Goal: Find specific page/section: Find specific page/section

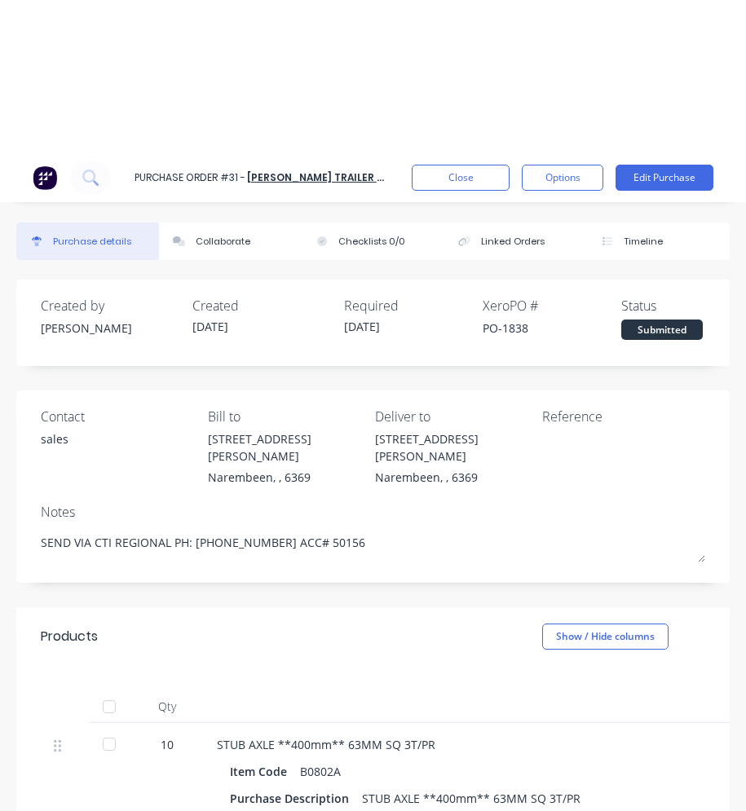
click at [448, 174] on button "Close" at bounding box center [461, 178] width 98 height 26
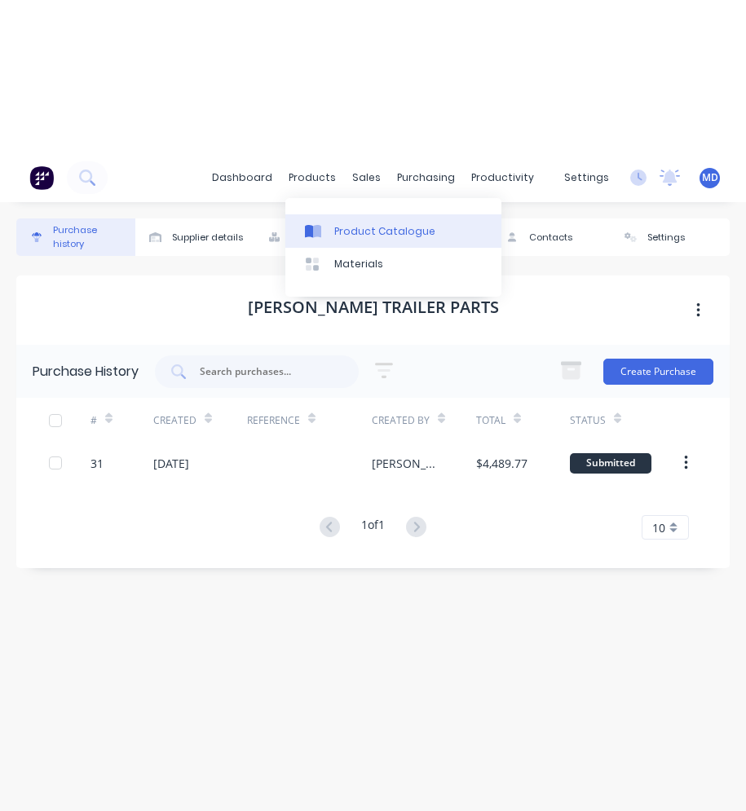
click at [341, 231] on div "Product Catalogue" at bounding box center [384, 231] width 101 height 15
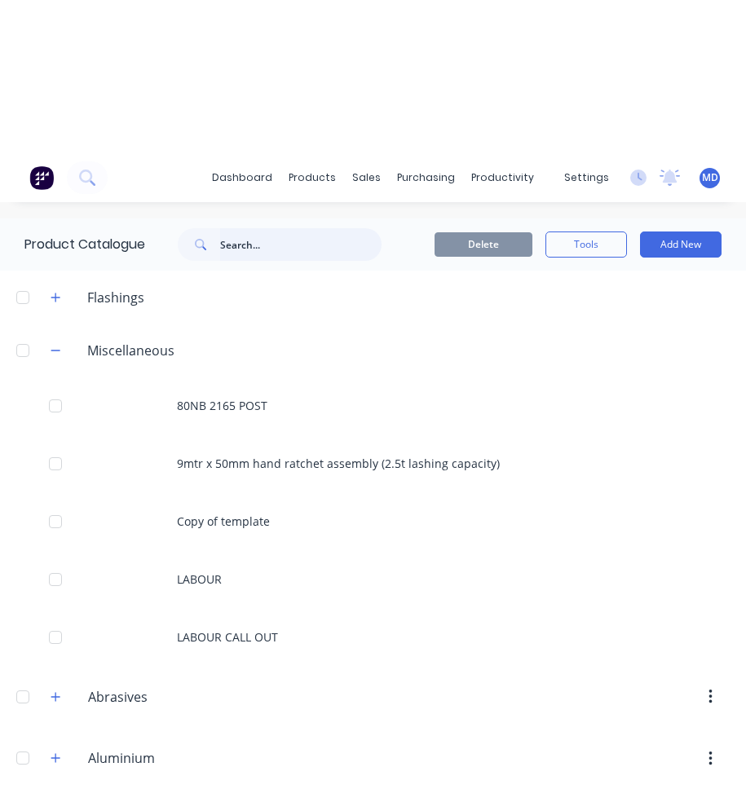
click at [308, 240] on input "text" at bounding box center [300, 244] width 161 height 33
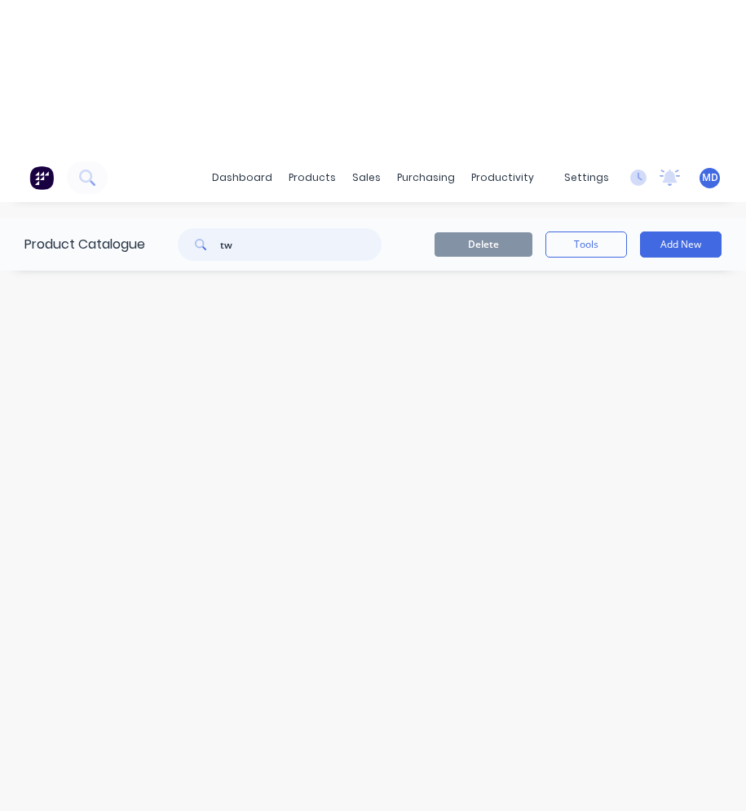
type input "t"
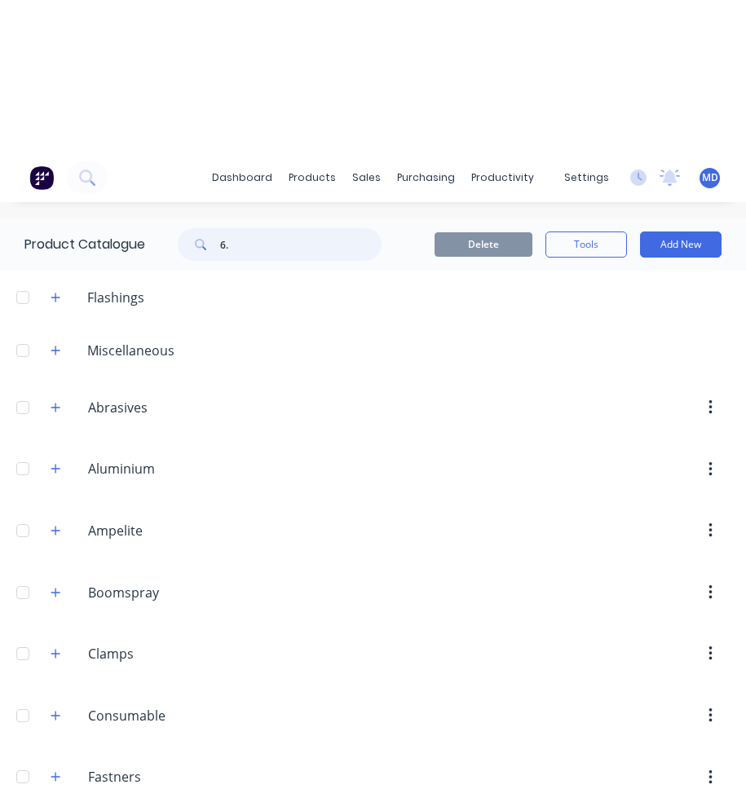
type input "6.0"
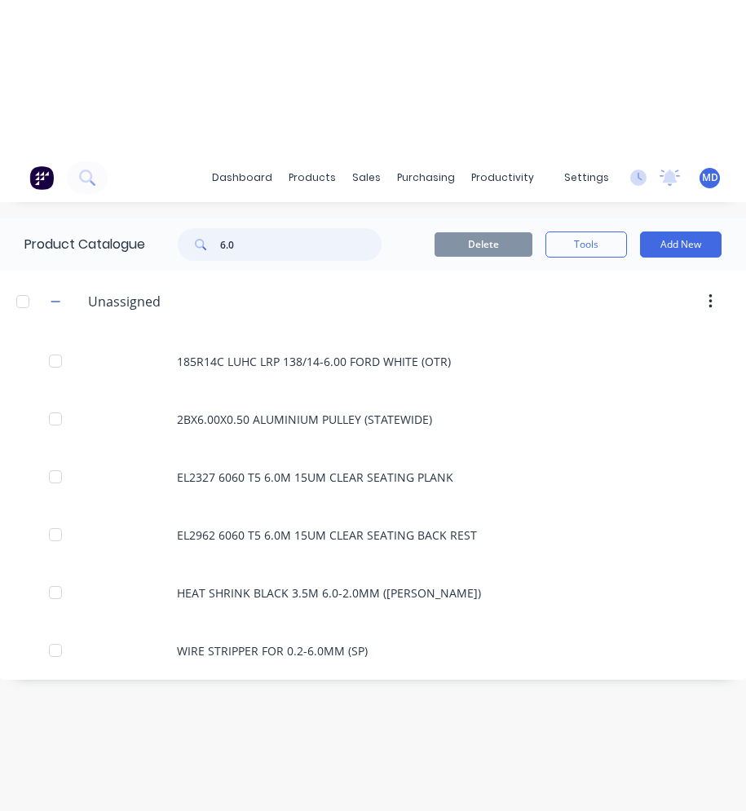
drag, startPoint x: 247, startPoint y: 244, endPoint x: 222, endPoint y: 246, distance: 25.4
click at [222, 246] on div "6.0" at bounding box center [280, 244] width 204 height 33
